Goal: Task Accomplishment & Management: Use online tool/utility

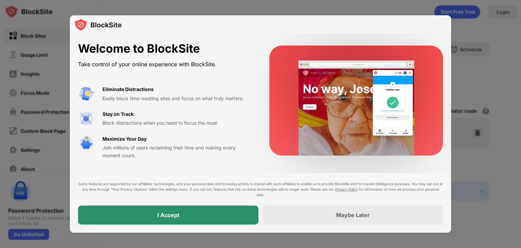
click at [222, 220] on div "I Accept" at bounding box center [168, 214] width 180 height 19
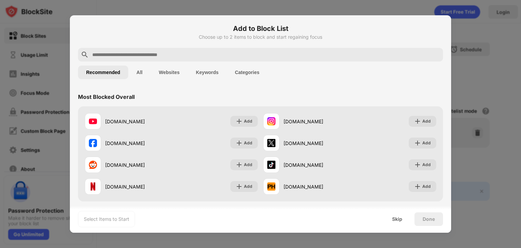
click at [249, 57] on input "text" at bounding box center [266, 55] width 349 height 8
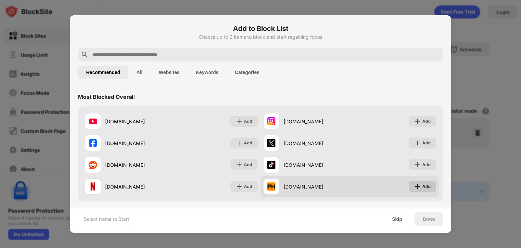
click at [422, 184] on div "Add" at bounding box center [426, 186] width 8 height 7
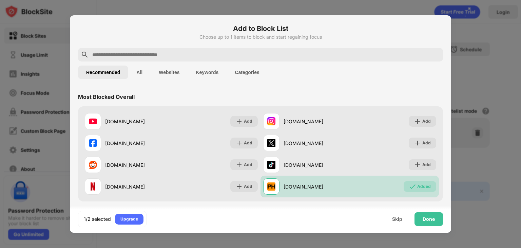
click at [302, 54] on input "text" at bounding box center [266, 55] width 349 height 8
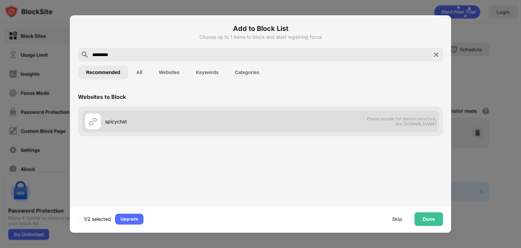
type input "*********"
click at [269, 120] on div "spicychat Please include full domain structure, like domain.com" at bounding box center [260, 121] width 357 height 22
click at [254, 123] on div "spicychat" at bounding box center [182, 121] width 155 height 7
click at [366, 127] on div "spicychat Please include full domain structure, like domain.com" at bounding box center [260, 121] width 357 height 22
click at [420, 119] on span "Please include full domain structure, like domain.com" at bounding box center [401, 121] width 70 height 10
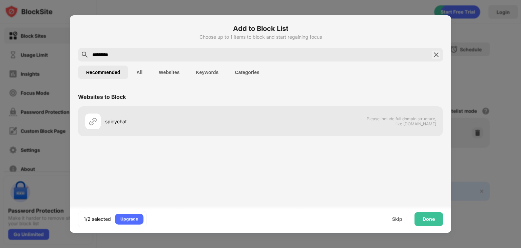
click at [75, 124] on div "Websites to Block spicychat Please include full domain structure, like domain.c…" at bounding box center [260, 144] width 381 height 115
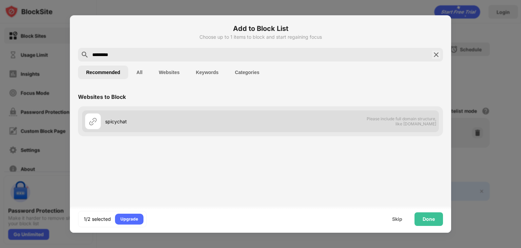
click at [93, 123] on img at bounding box center [93, 121] width 8 height 8
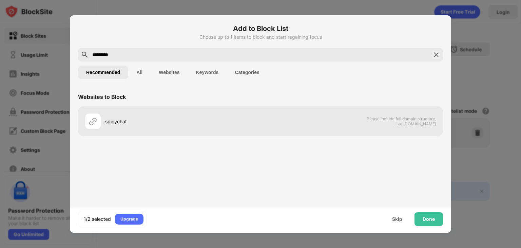
click at [401, 57] on input "*********" at bounding box center [261, 55] width 338 height 8
click at [137, 75] on button "All" at bounding box center [139, 72] width 22 height 14
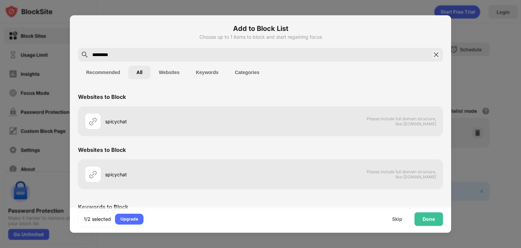
click at [177, 72] on button "Websites" at bounding box center [169, 72] width 37 height 14
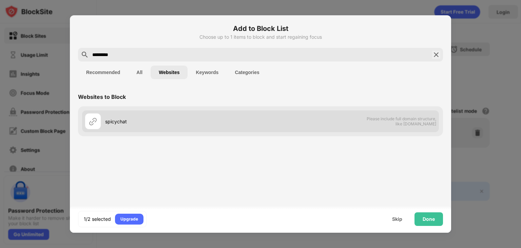
click at [369, 111] on div "spicychat Please include full domain structure, like domain.com" at bounding box center [260, 121] width 357 height 22
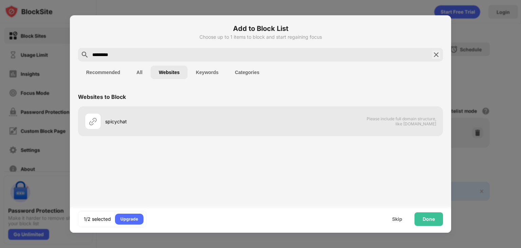
click at [432, 55] on img at bounding box center [436, 55] width 8 height 8
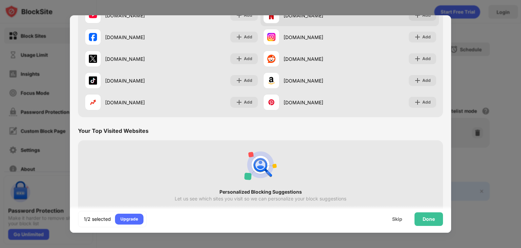
scroll to position [106, 0]
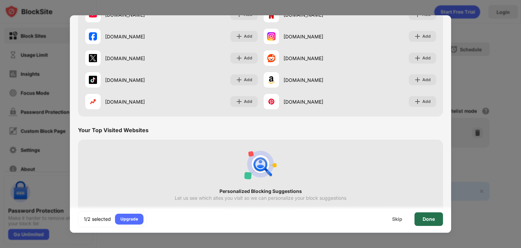
click at [430, 218] on div "Done" at bounding box center [429, 218] width 12 height 5
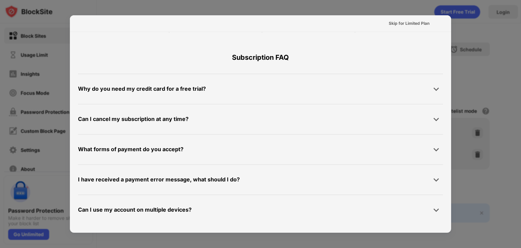
scroll to position [0, 0]
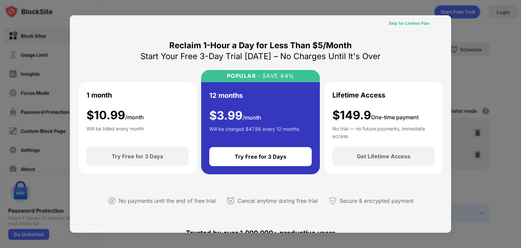
click at [401, 22] on div "Skip for Limited Plan" at bounding box center [409, 23] width 41 height 7
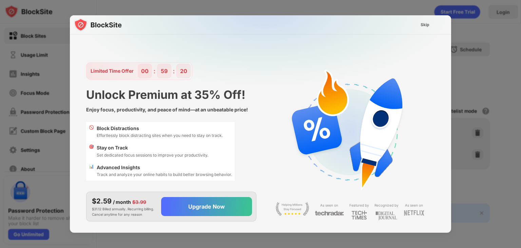
click at [426, 31] on img at bounding box center [264, 82] width 381 height 134
click at [426, 30] on img at bounding box center [264, 82] width 381 height 134
click at [426, 27] on div "Skip" at bounding box center [424, 24] width 9 height 7
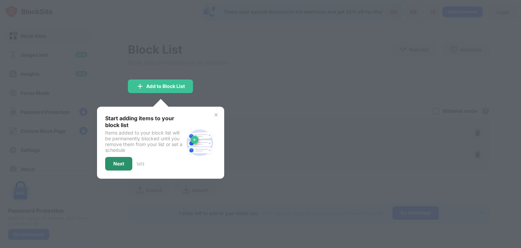
click at [123, 161] on div "Next" at bounding box center [118, 163] width 11 height 5
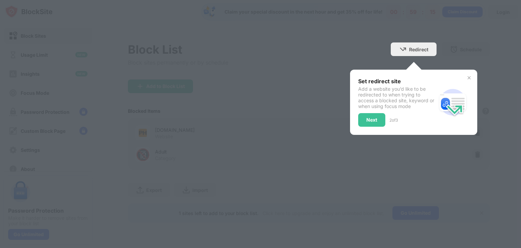
click at [287, 109] on div at bounding box center [260, 124] width 521 height 248
click at [374, 120] on div "Next" at bounding box center [371, 119] width 11 height 5
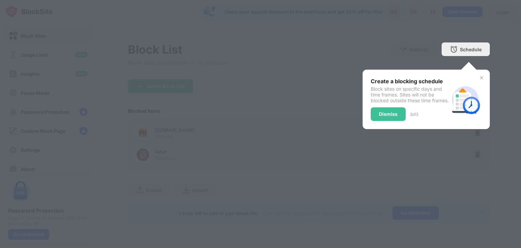
click at [386, 117] on div "Dismiss" at bounding box center [388, 113] width 19 height 5
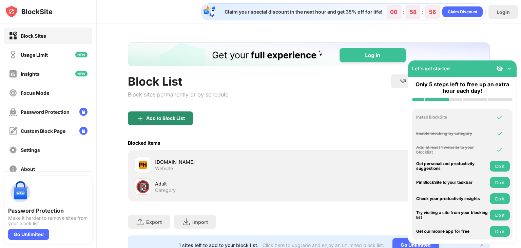
click at [170, 124] on div "Add to Block List" at bounding box center [160, 118] width 65 height 14
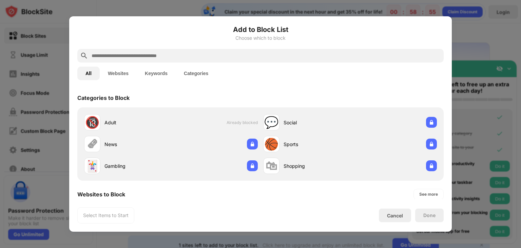
click at [192, 54] on input "text" at bounding box center [266, 56] width 350 height 8
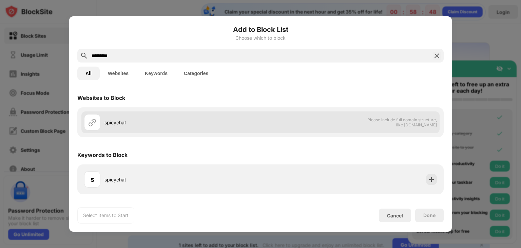
type input "*********"
click at [170, 117] on div "spicychat" at bounding box center [172, 122] width 176 height 16
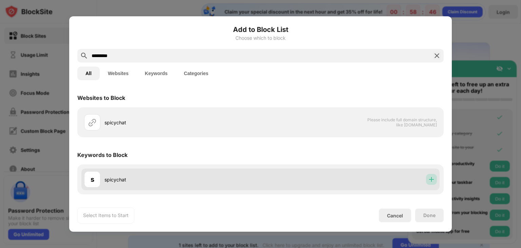
click at [432, 179] on img at bounding box center [431, 179] width 7 height 7
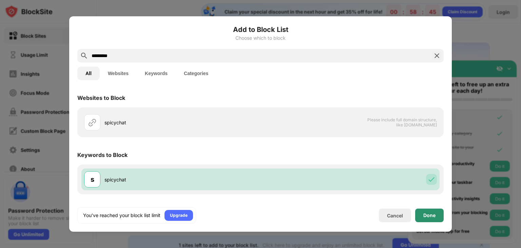
click at [426, 213] on div "Done" at bounding box center [429, 214] width 12 height 5
